Goal: Find specific page/section: Find specific page/section

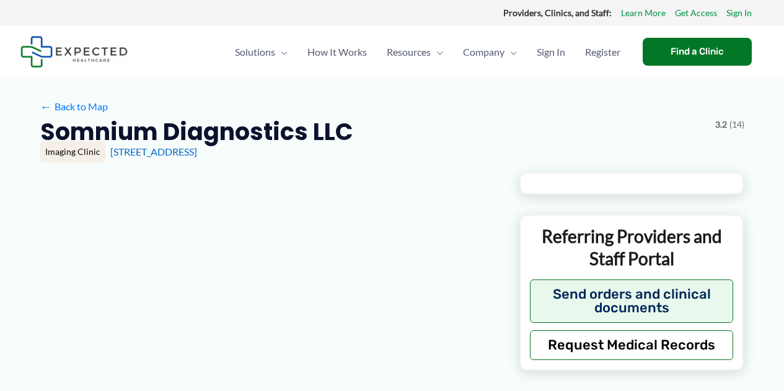
type input "**********"
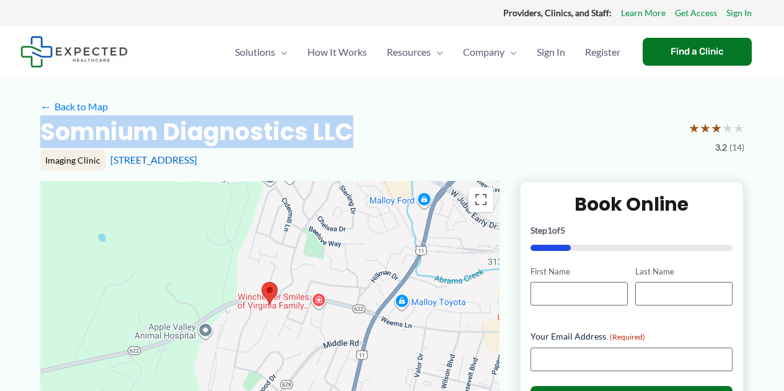
drag, startPoint x: 369, startPoint y: 128, endPoint x: 32, endPoint y: 135, distance: 337.9
copy h2 "Somnium Diagnostics LLC"
